Goal: Information Seeking & Learning: Learn about a topic

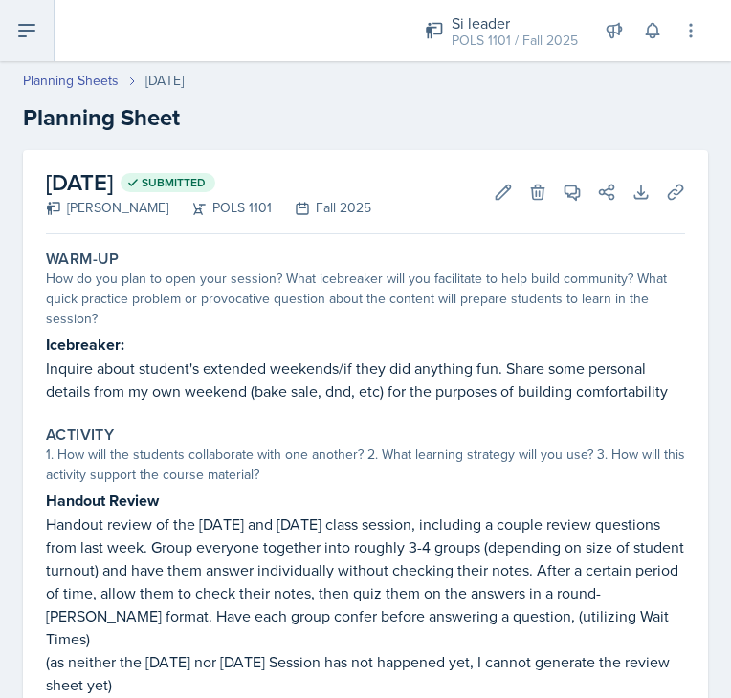
click at [15, 23] on icon at bounding box center [26, 30] width 23 height 23
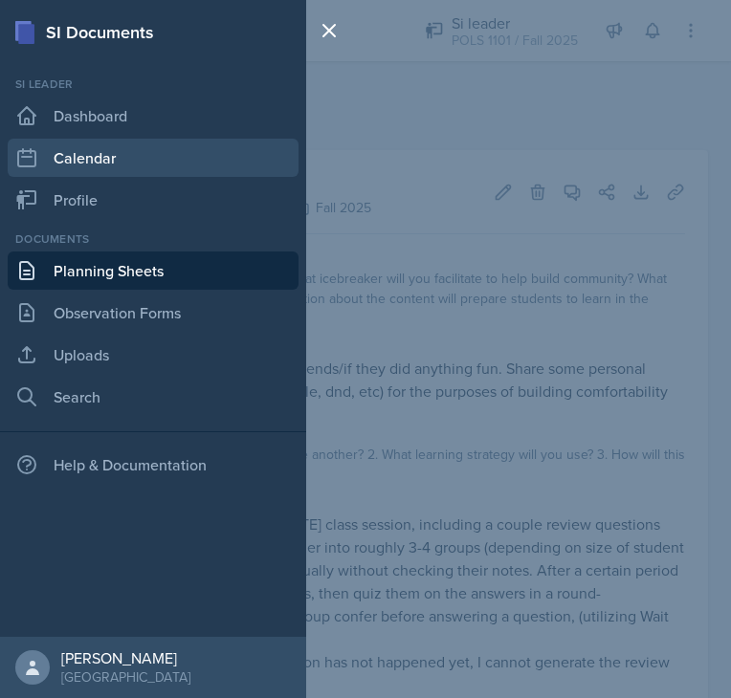
click at [103, 165] on link "Calendar" at bounding box center [153, 158] width 291 height 38
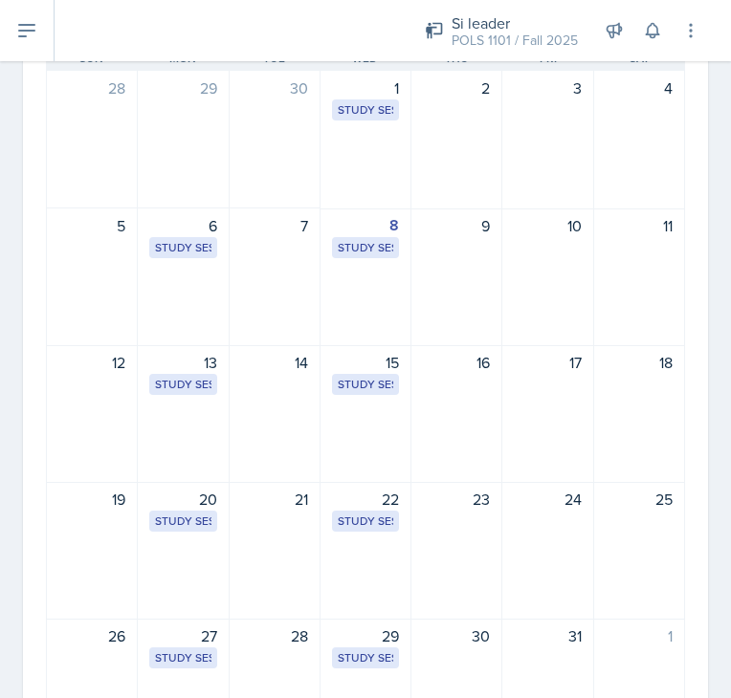
scroll to position [191, 0]
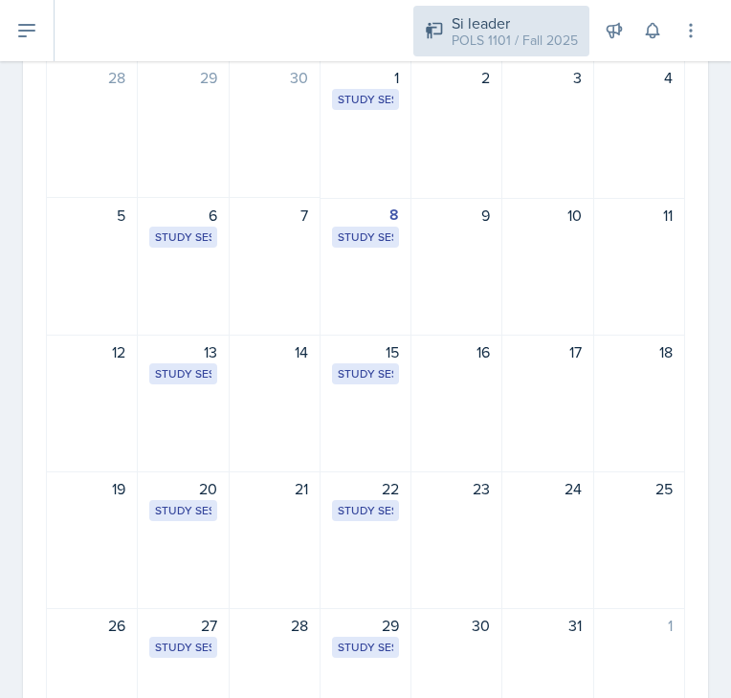
click at [526, 29] on div "Si leader" at bounding box center [514, 22] width 126 height 23
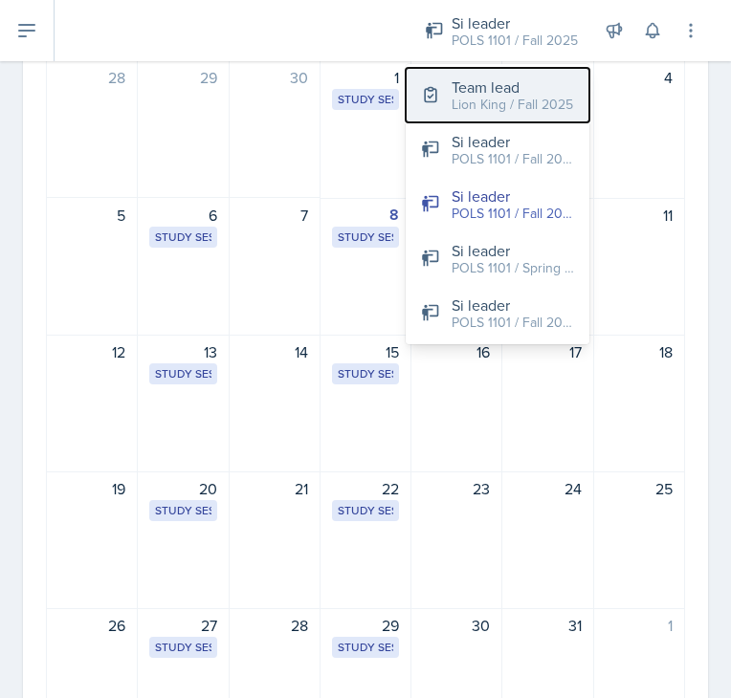
click at [514, 102] on div "Lion King / Fall 2025" at bounding box center [511, 105] width 121 height 20
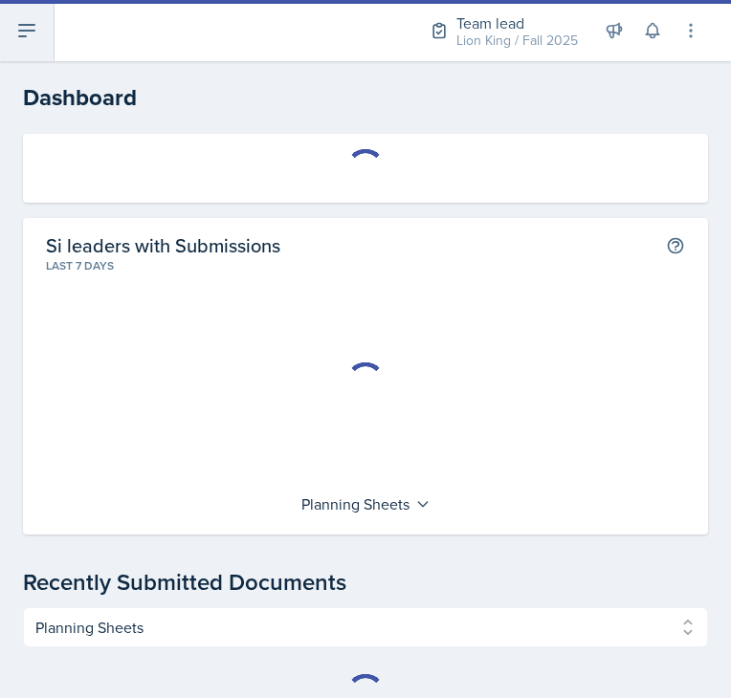
click at [20, 44] on button at bounding box center [27, 30] width 55 height 61
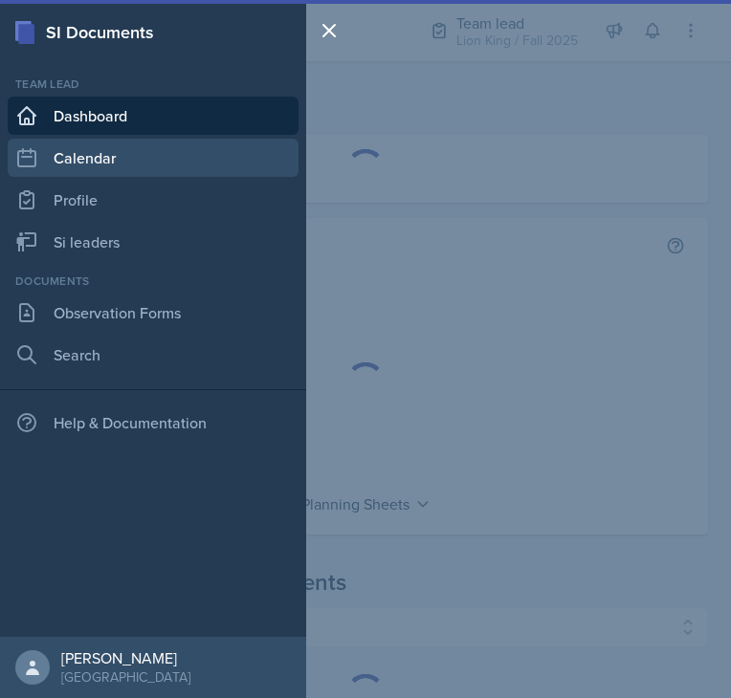
click at [43, 148] on link "Calendar" at bounding box center [153, 158] width 291 height 38
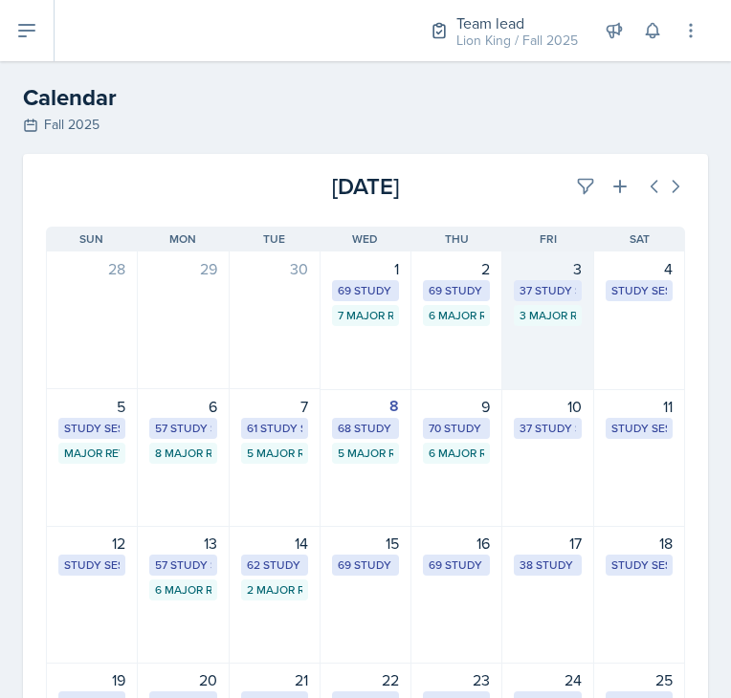
click at [530, 322] on div "3 Major Review Sessions" at bounding box center [546, 315] width 55 height 17
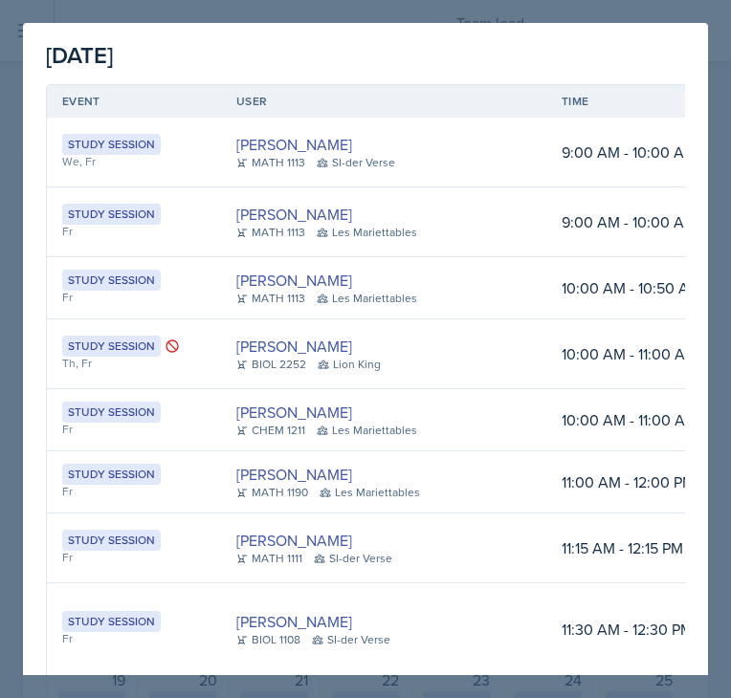
click at [712, 77] on div at bounding box center [365, 349] width 731 height 698
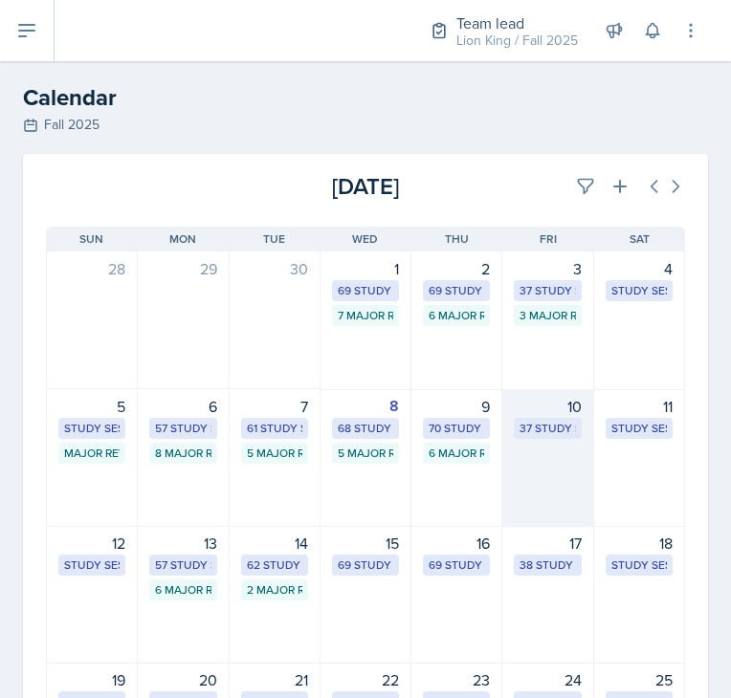
click at [519, 428] on div "37 Study Sessions" at bounding box center [546, 428] width 55 height 17
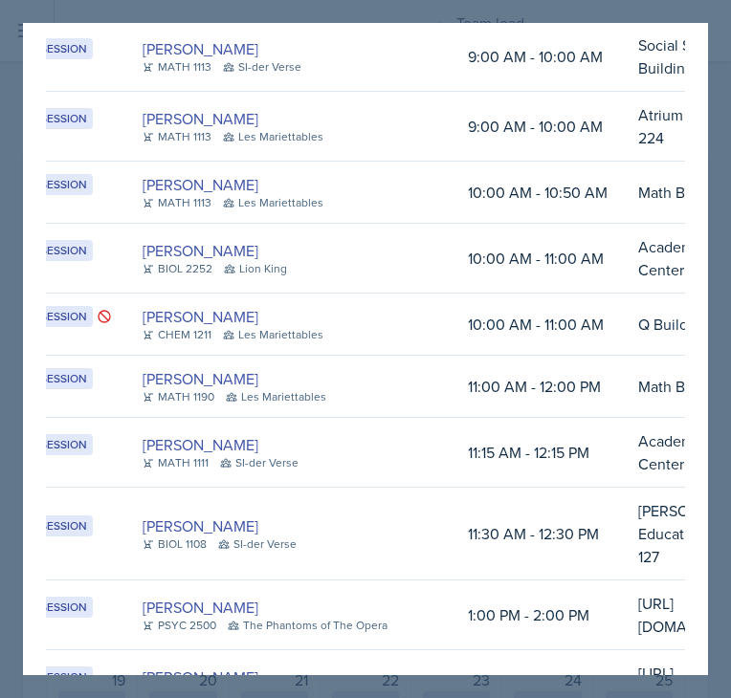
scroll to position [0, 73]
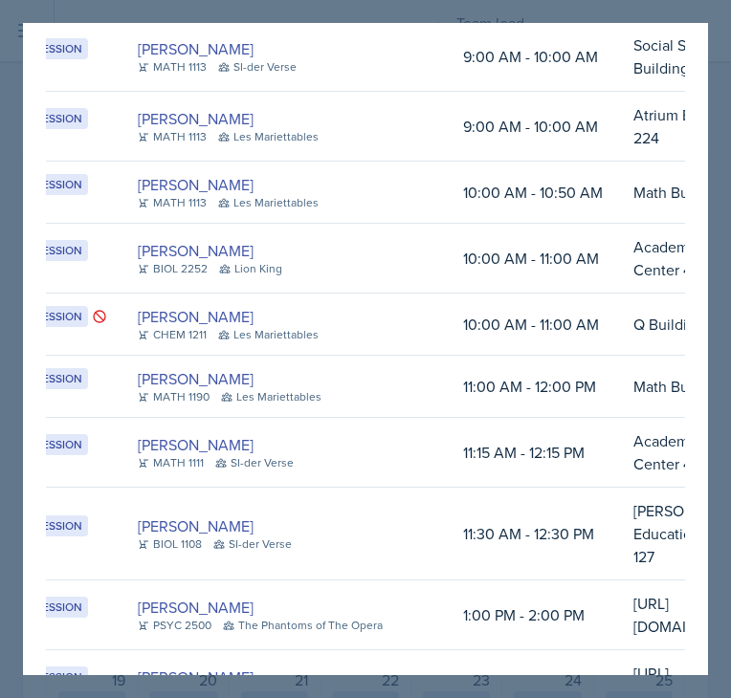
drag, startPoint x: 385, startPoint y: 254, endPoint x: 386, endPoint y: 162, distance: 92.8
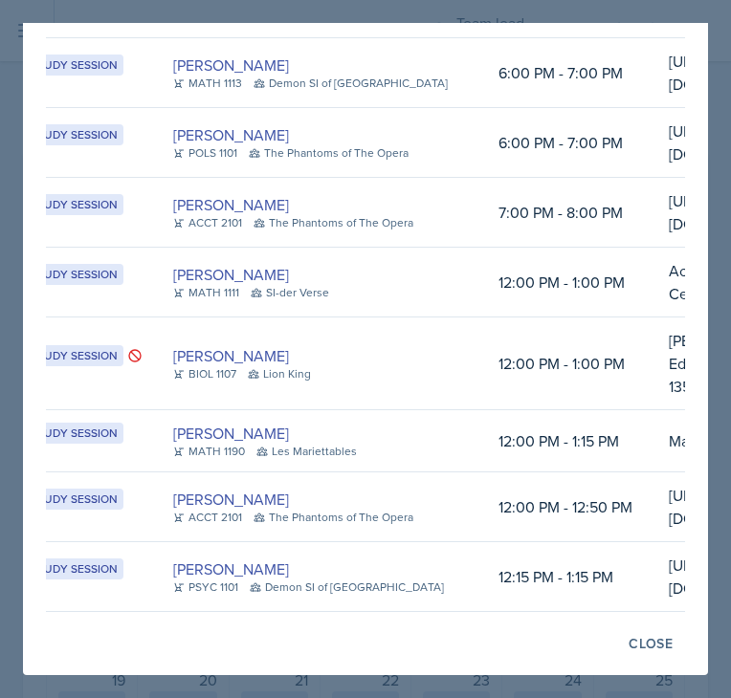
scroll to position [0, 0]
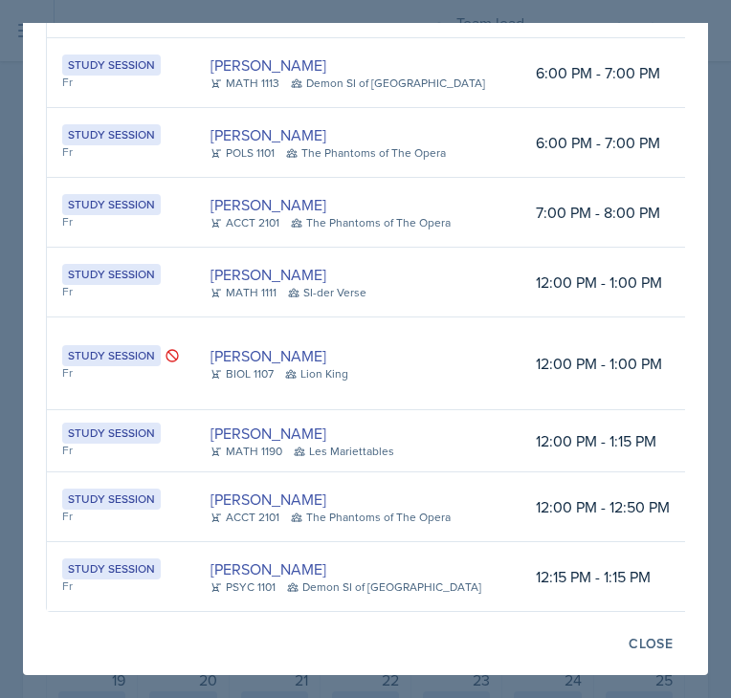
drag, startPoint x: 501, startPoint y: 361, endPoint x: 356, endPoint y: 369, distance: 145.6
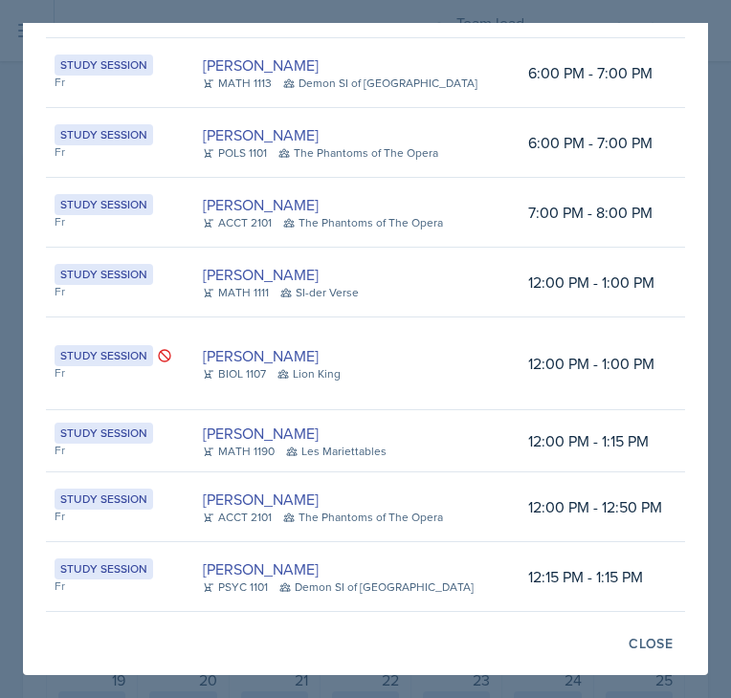
scroll to position [0, 10]
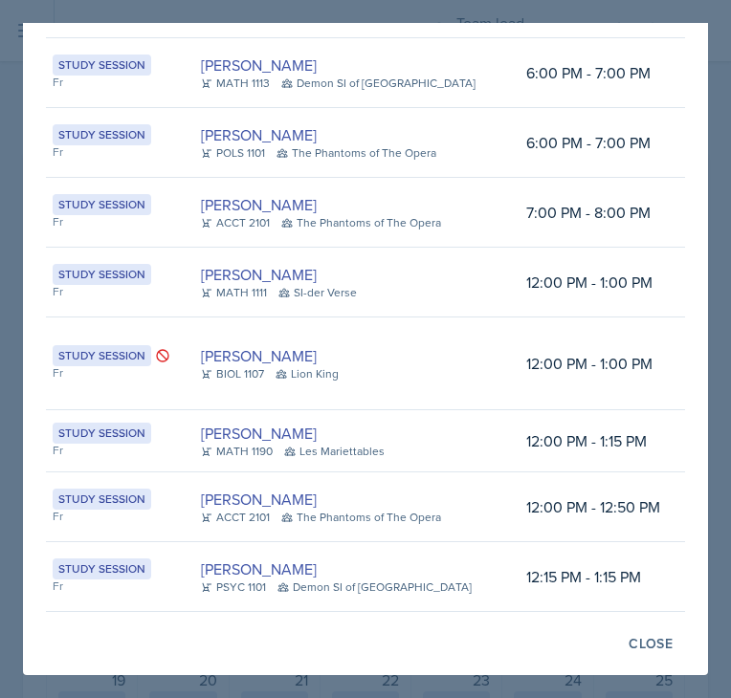
drag, startPoint x: 450, startPoint y: 375, endPoint x: 452, endPoint y: 280, distance: 94.7
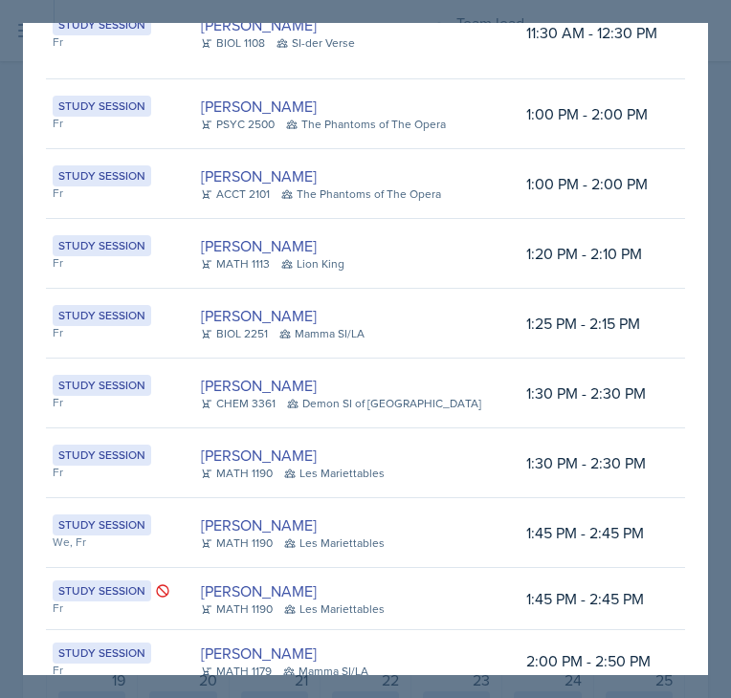
scroll to position [501, 0]
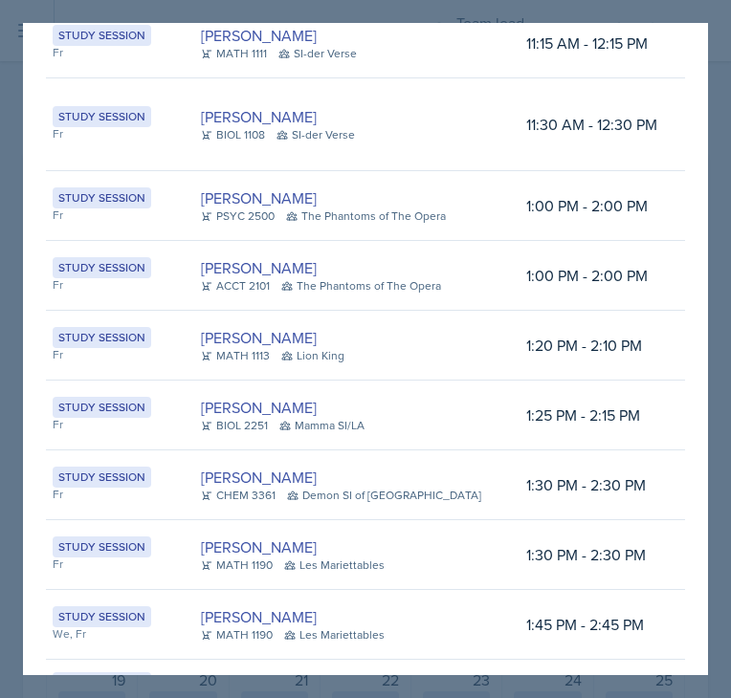
drag, startPoint x: 452, startPoint y: 280, endPoint x: 473, endPoint y: 300, distance: 29.1
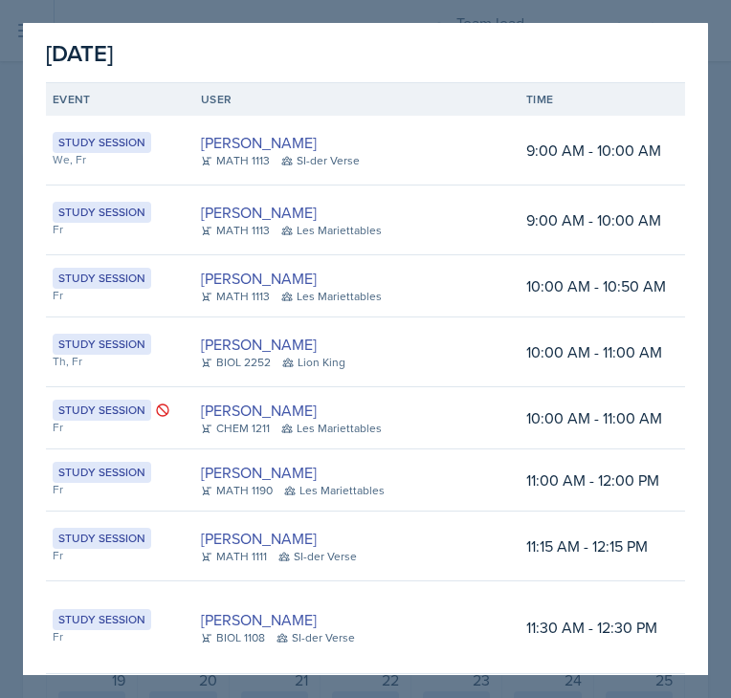
scroll to position [0, 0]
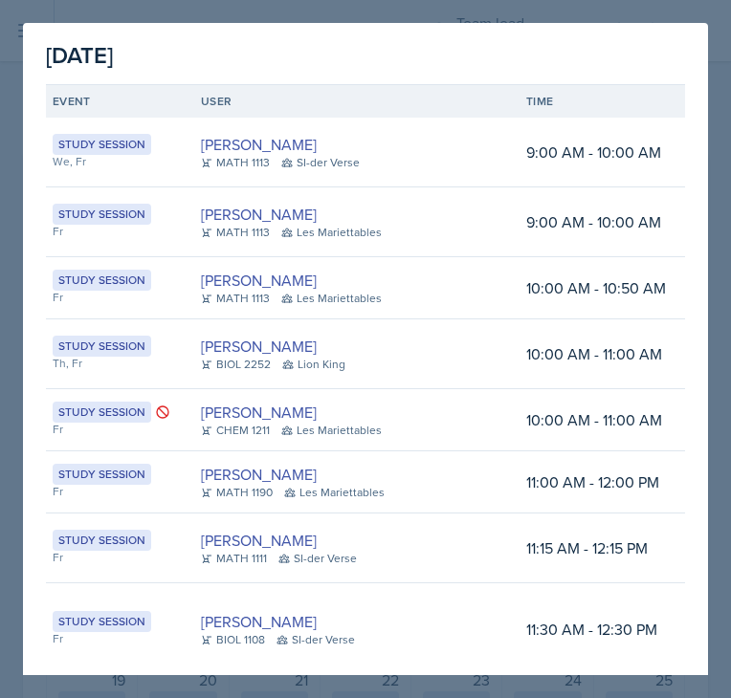
drag, startPoint x: 451, startPoint y: 246, endPoint x: 472, endPoint y: 178, distance: 70.8
click at [721, 36] on div at bounding box center [365, 349] width 731 height 698
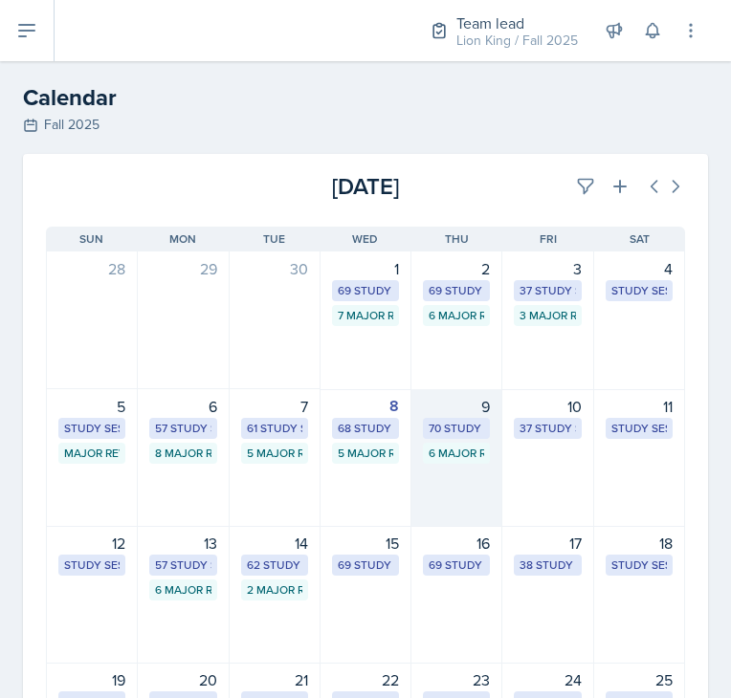
click at [444, 459] on div "6 Major Review Sessions" at bounding box center [455, 453] width 55 height 17
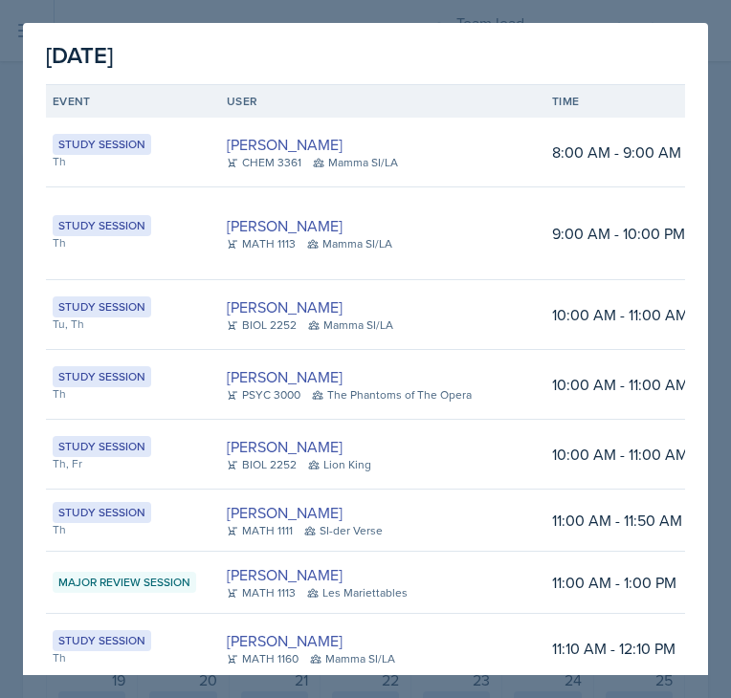
click at [726, 58] on div at bounding box center [365, 349] width 731 height 698
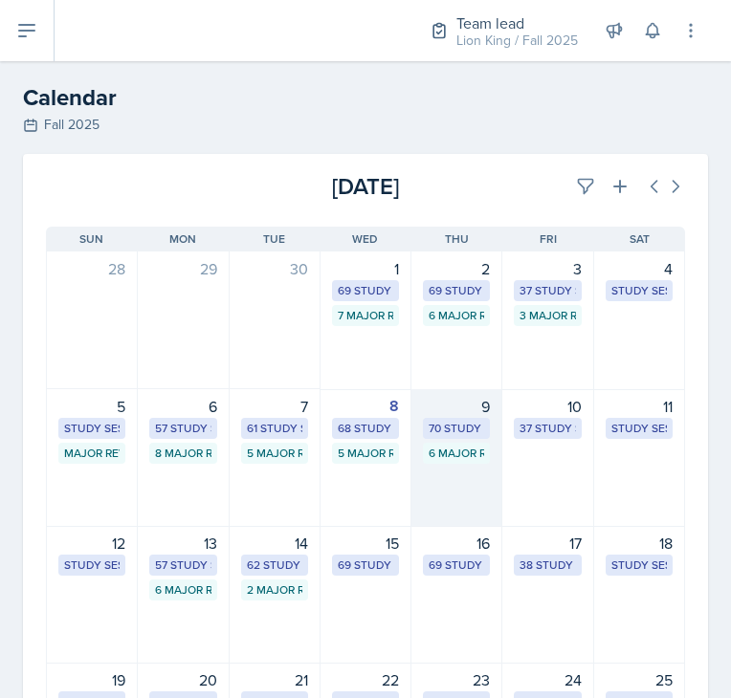
click at [428, 449] on div "6 Major Review Sessions" at bounding box center [455, 453] width 55 height 17
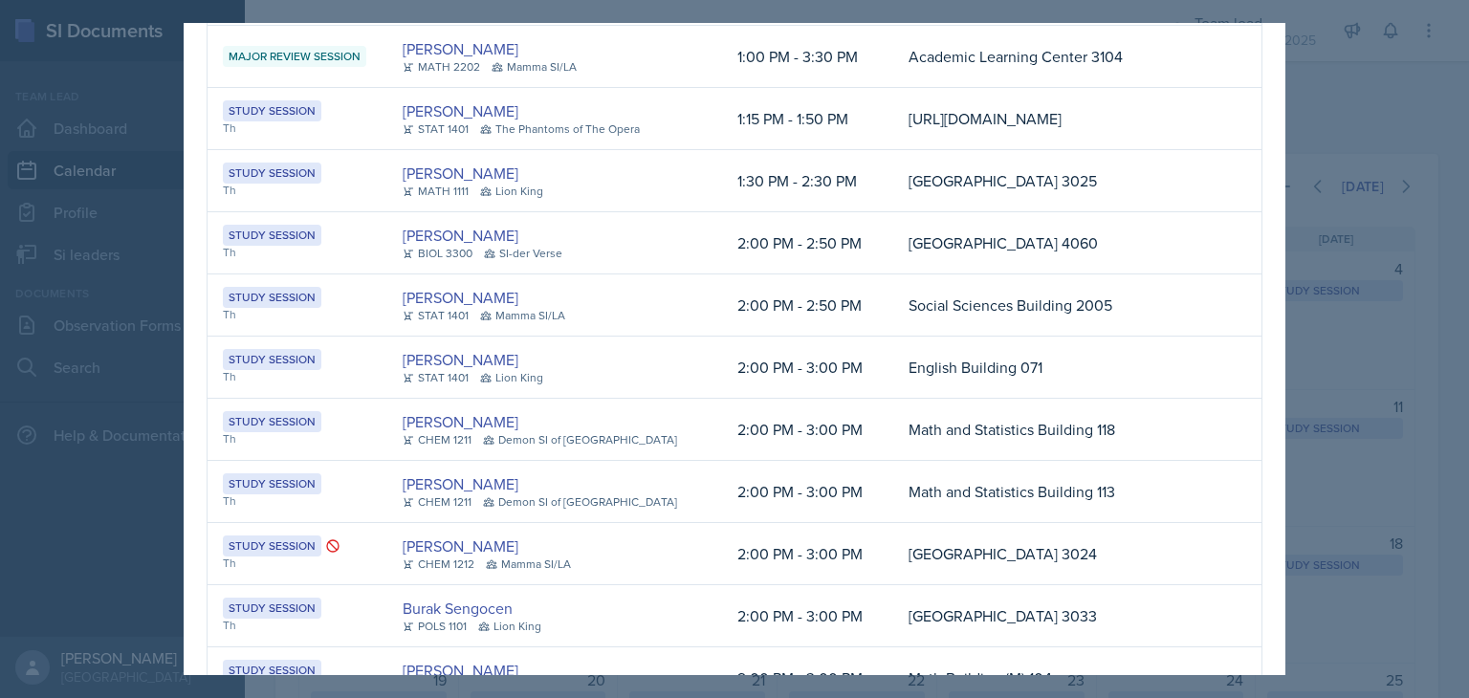
scroll to position [1339, 0]
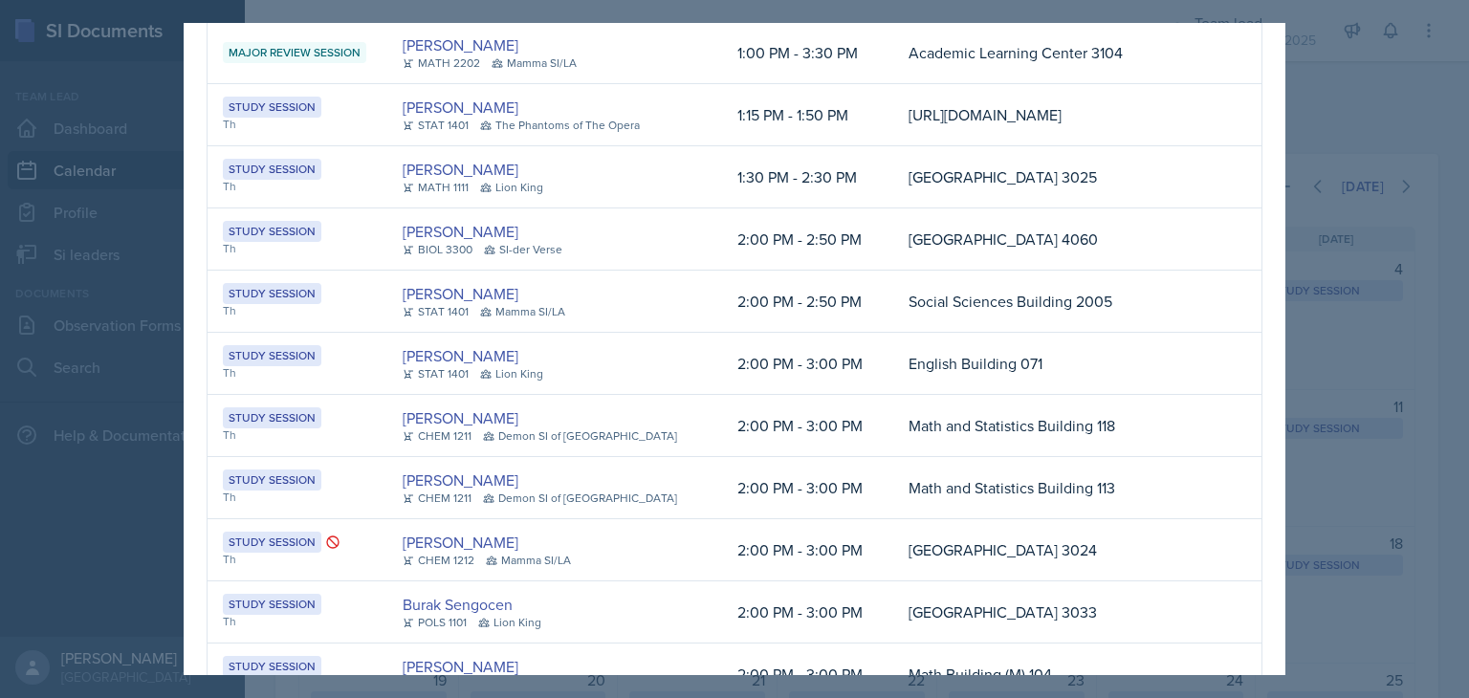
click at [730, 286] on div at bounding box center [734, 349] width 1469 height 698
